Goal: Information Seeking & Learning: Learn about a topic

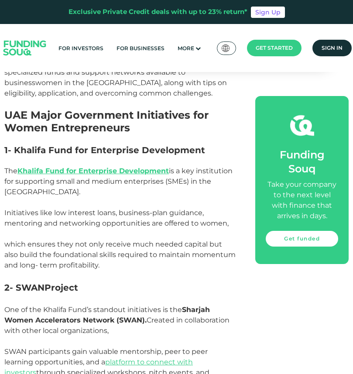
scroll to position [576, 0]
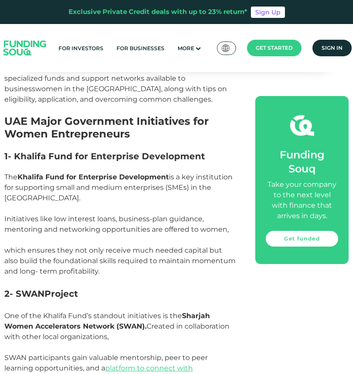
click at [159, 173] on link "Khalifa Fund for Enterprise Development" at bounding box center [93, 177] width 152 height 8
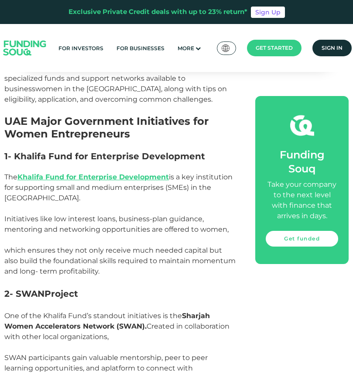
click at [132, 364] on link "platform to connect with investors" at bounding box center [98, 373] width 189 height 19
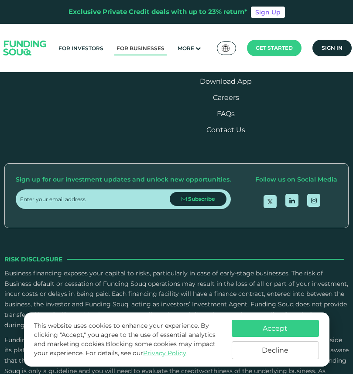
scroll to position [1030, 0]
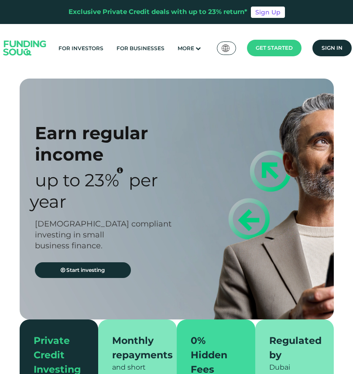
type tc-range-slider "4"
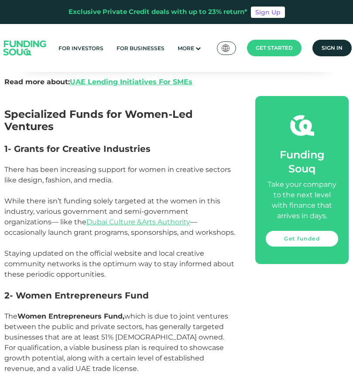
scroll to position [1257, 0]
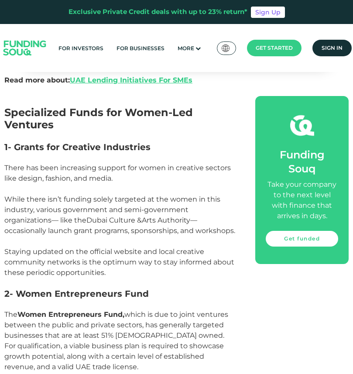
click at [110, 216] on link "Dubai Culture &Arts Authority" at bounding box center [138, 220] width 104 height 8
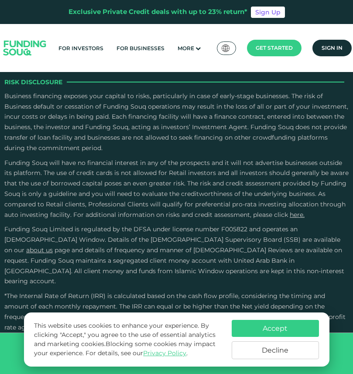
scroll to position [1729, 0]
type tc-range-slider "4"
